Goal: Task Accomplishment & Management: Manage account settings

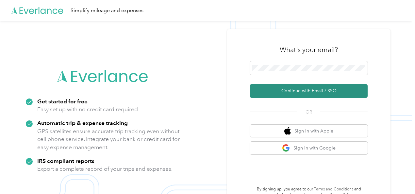
click at [299, 90] on button "Continue with Email / SSO" at bounding box center [309, 91] width 118 height 14
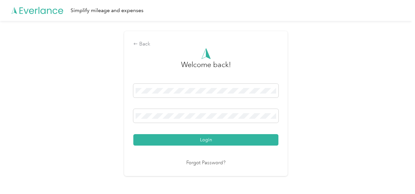
click at [213, 138] on button "Login" at bounding box center [205, 139] width 145 height 11
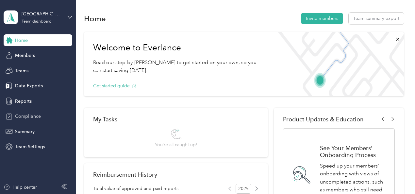
click at [39, 118] on span "Compliance" at bounding box center [28, 116] width 26 height 7
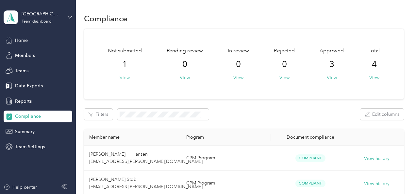
click at [124, 79] on button "View" at bounding box center [125, 77] width 10 height 7
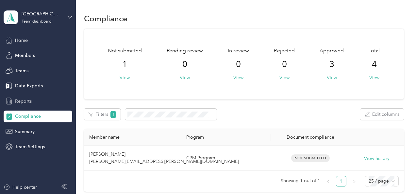
click at [33, 100] on div "Reports" at bounding box center [38, 101] width 69 height 12
